Goal: Information Seeking & Learning: Learn about a topic

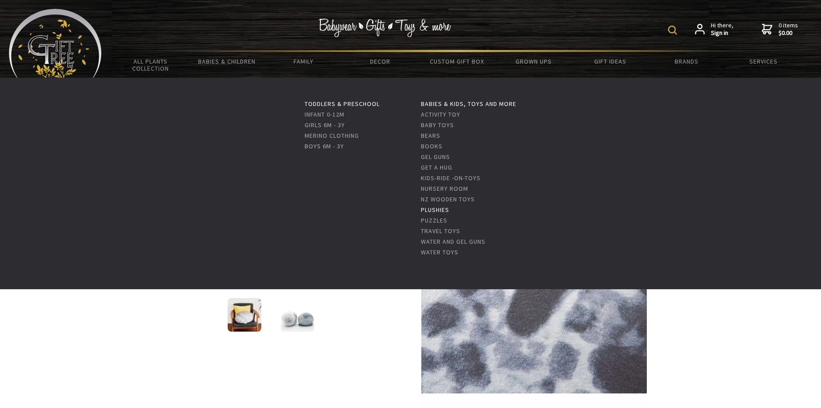
click at [448, 211] on link "Plushies" at bounding box center [435, 210] width 28 height 8
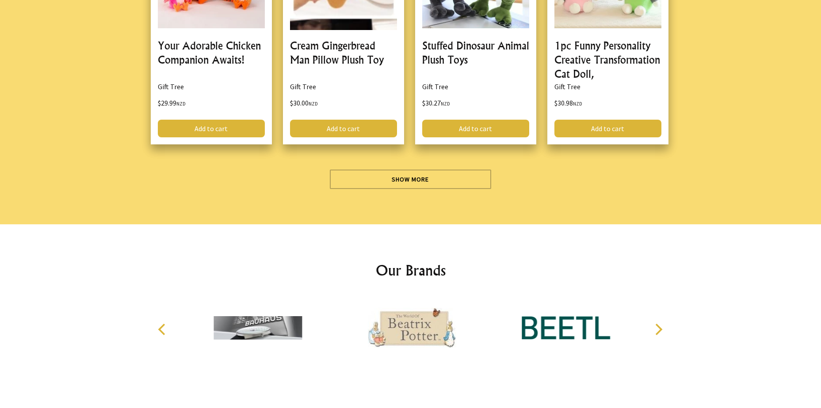
scroll to position [2696, 0]
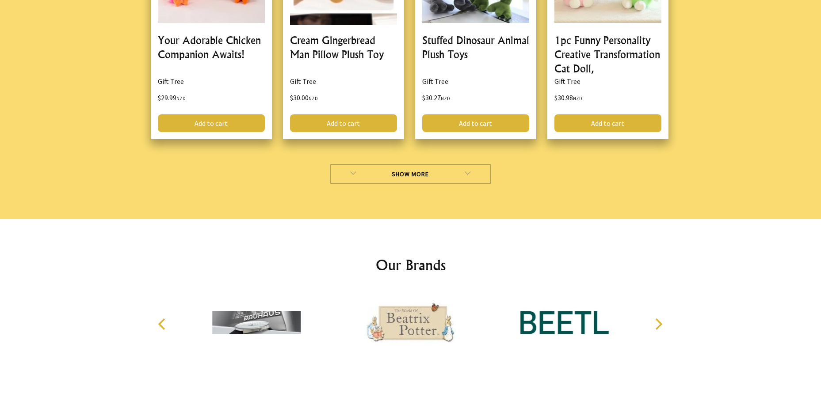
click at [412, 174] on link "Show More" at bounding box center [410, 173] width 161 height 19
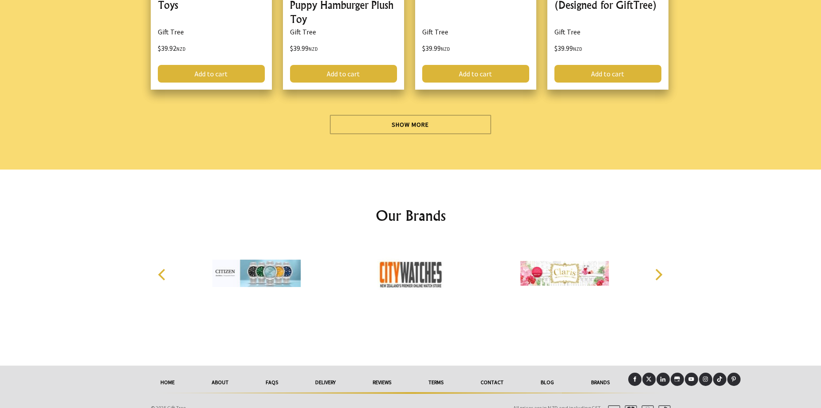
scroll to position [5304, 0]
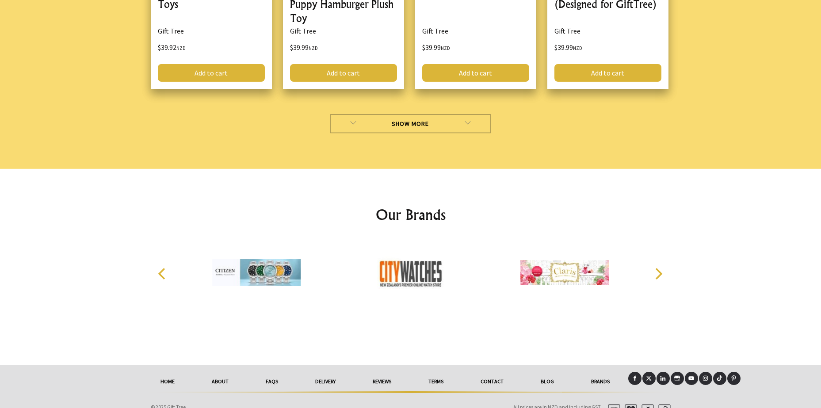
click at [454, 133] on link "Show More" at bounding box center [410, 123] width 161 height 19
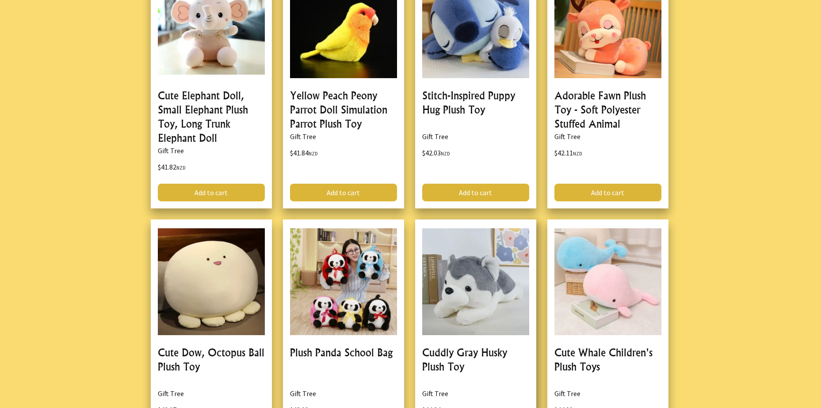
scroll to position [6674, 0]
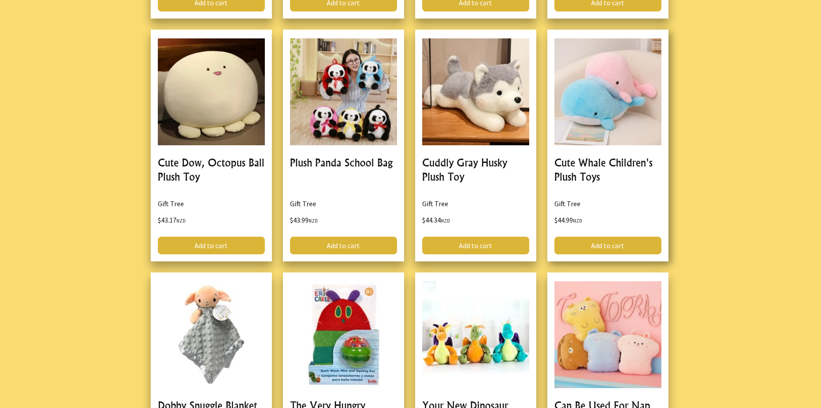
click at [640, 111] on link at bounding box center [607, 146] width 121 height 232
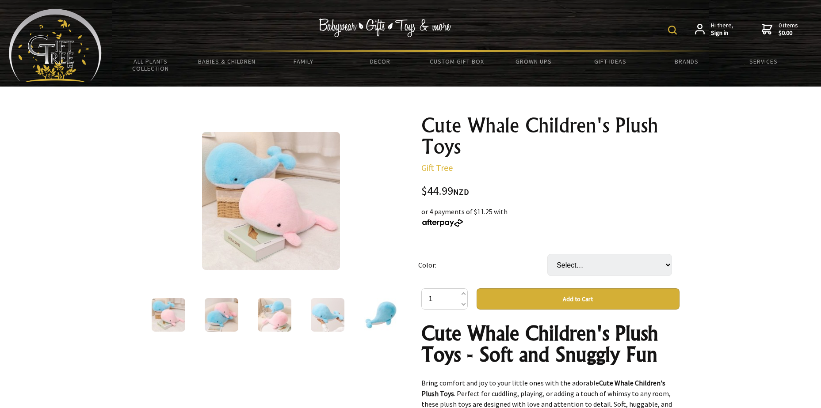
click at [228, 318] on img at bounding box center [222, 315] width 34 height 34
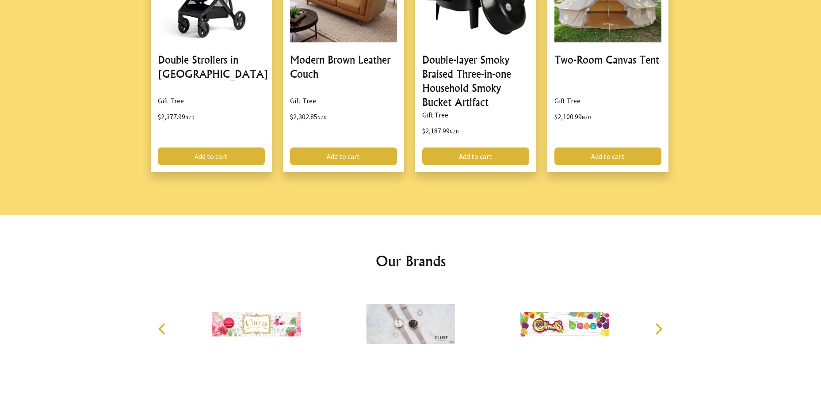
scroll to position [1218, 0]
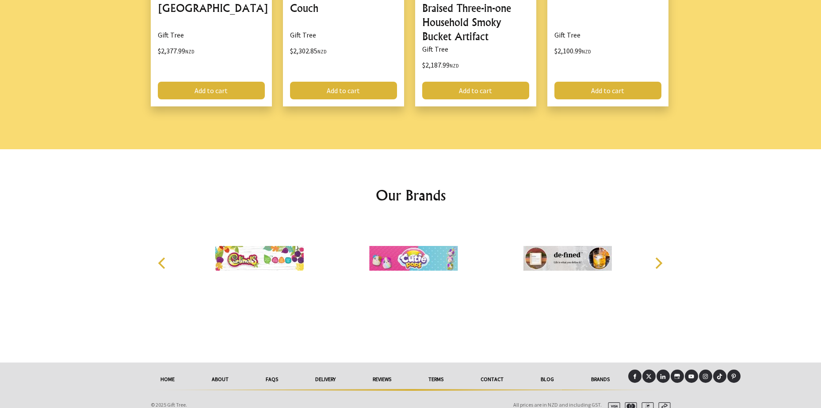
click at [494, 370] on link "Contact" at bounding box center [492, 379] width 60 height 19
